Goal: Transaction & Acquisition: Obtain resource

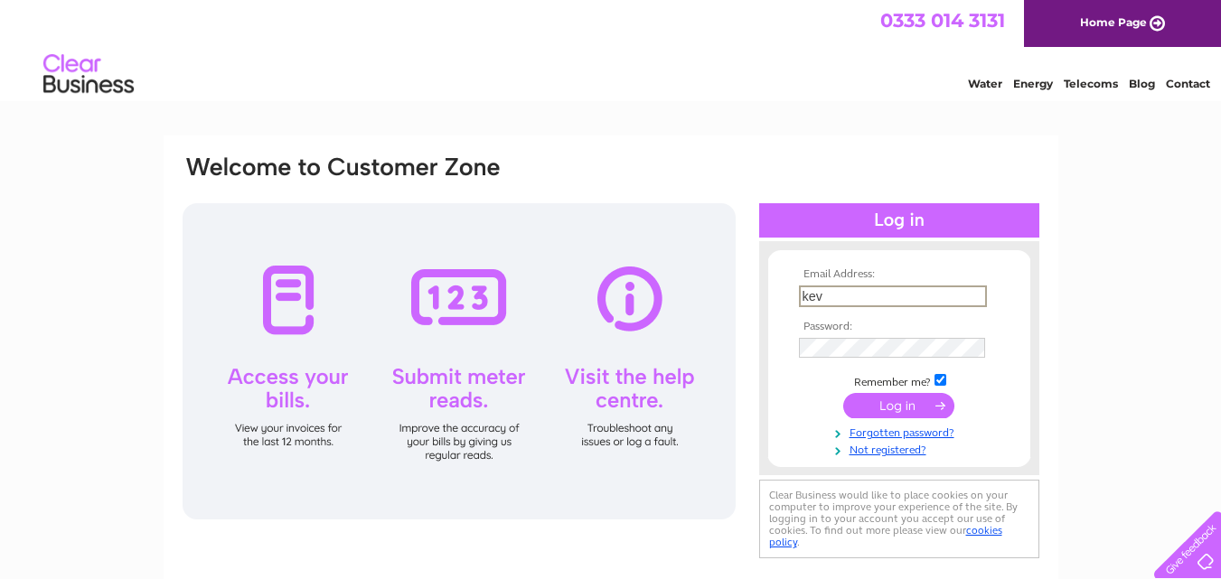
type input "[PERSON_NAME][EMAIL_ADDRESS][PERSON_NAME][DOMAIN_NAME]"
click at [896, 400] on input "submit" at bounding box center [898, 403] width 111 height 25
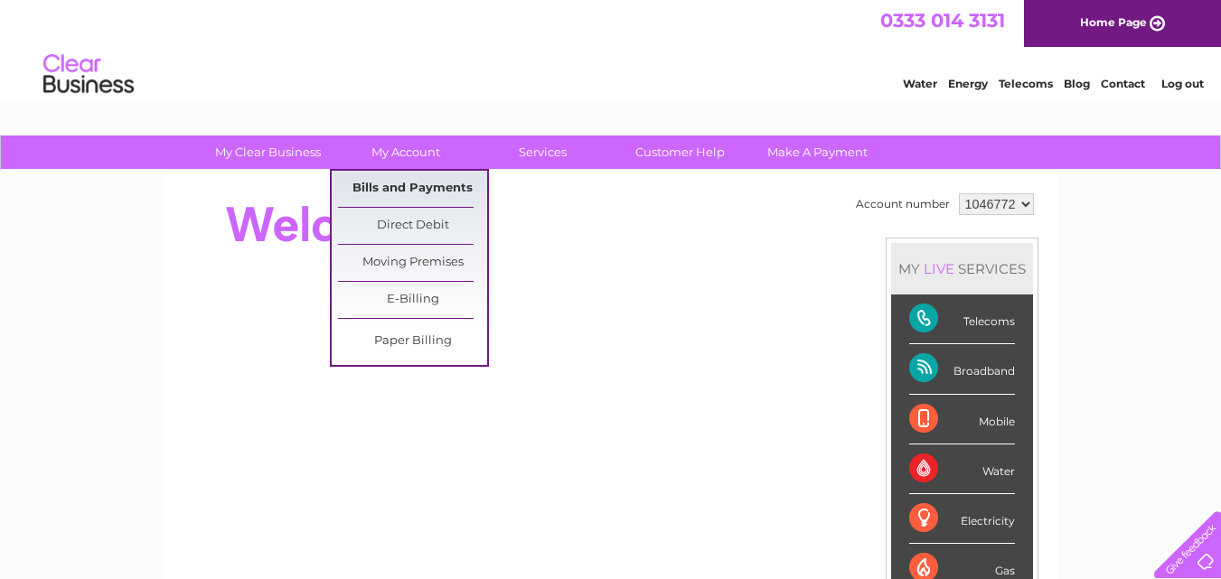
click at [385, 184] on link "Bills and Payments" at bounding box center [412, 189] width 149 height 36
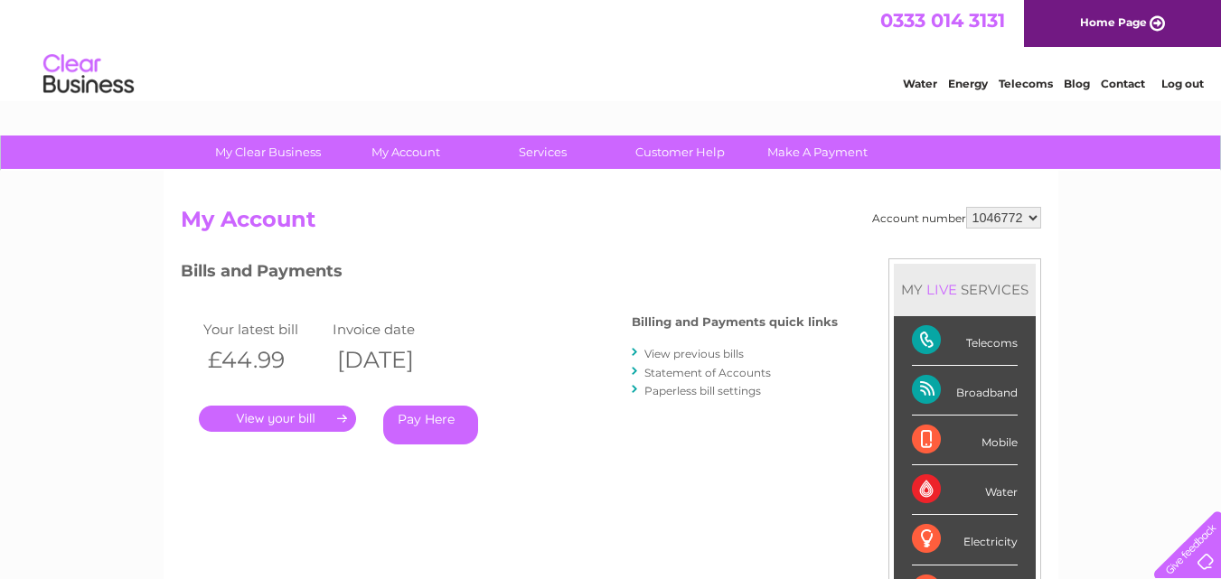
click at [274, 413] on link "." at bounding box center [277, 419] width 157 height 26
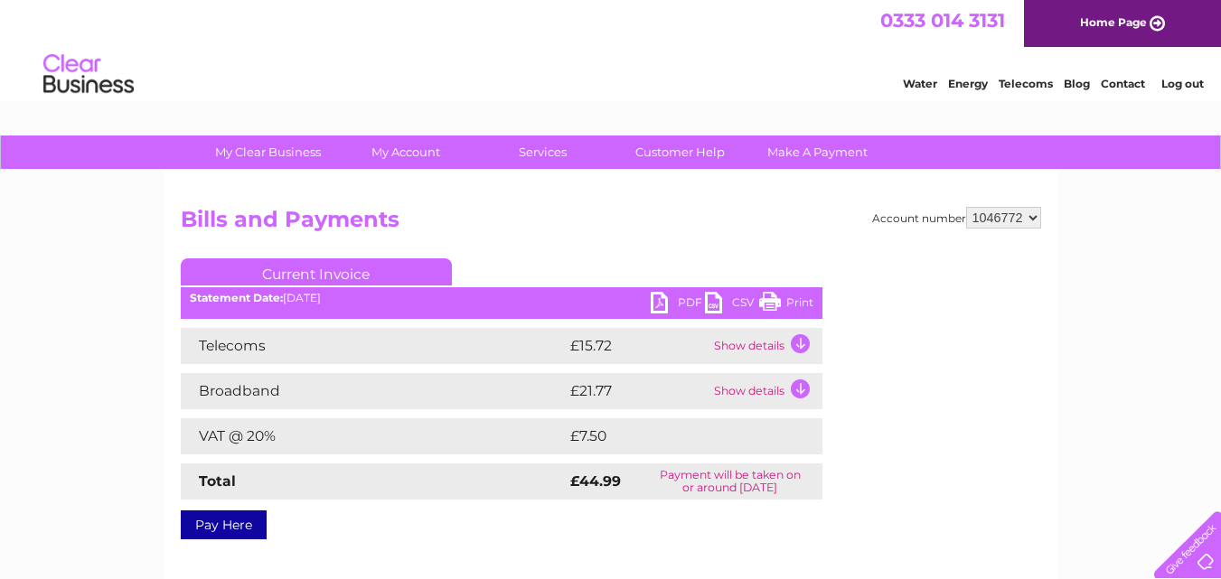
click at [661, 299] on link "PDF" at bounding box center [677, 305] width 54 height 26
